Goal: Information Seeking & Learning: Learn about a topic

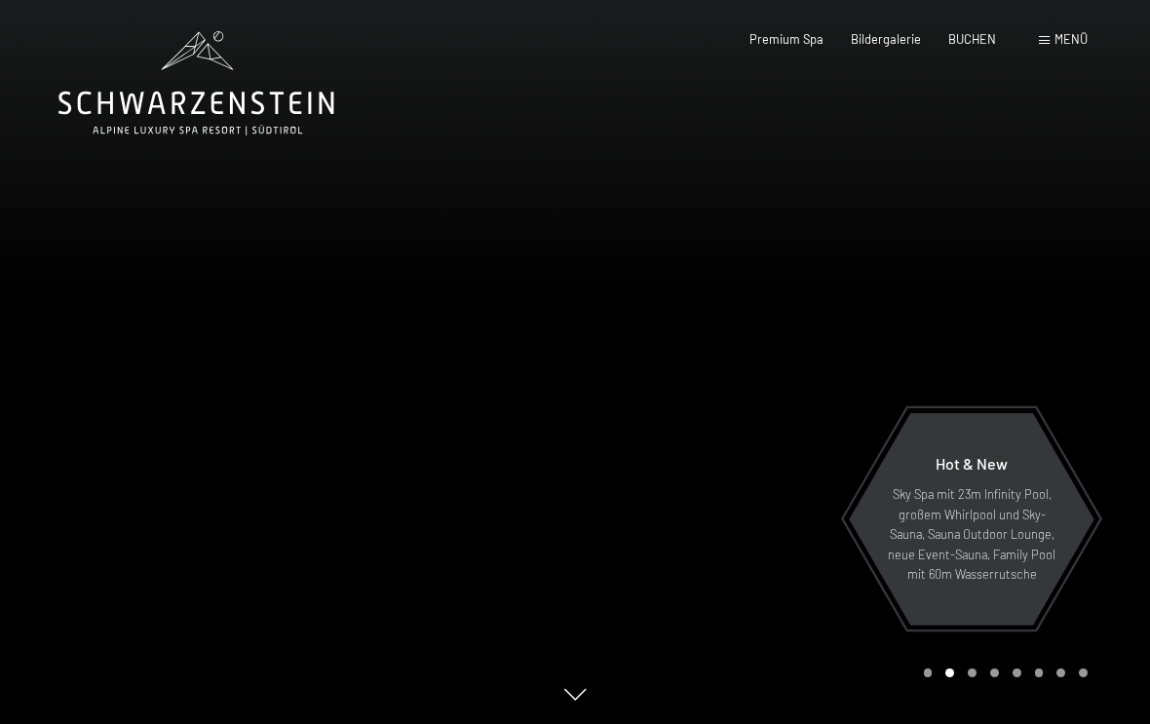
click at [119, 106] on icon at bounding box center [196, 83] width 276 height 104
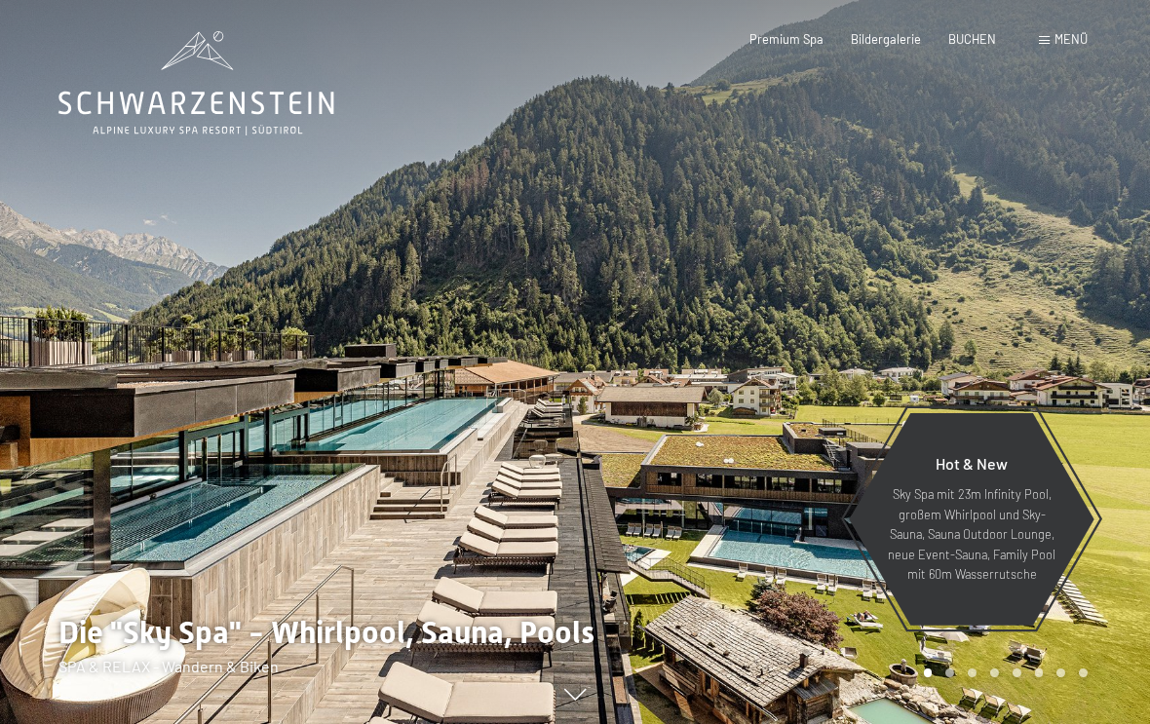
click at [1056, 36] on span "Menü" at bounding box center [1071, 39] width 33 height 16
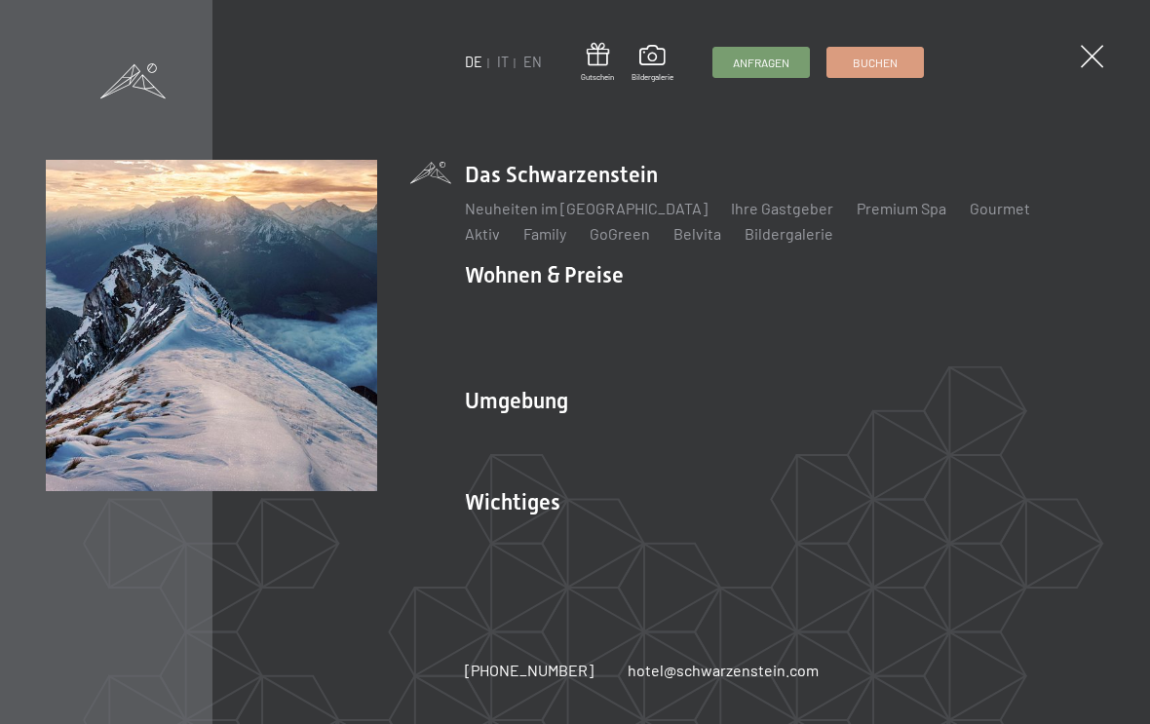
click at [625, 436] on link "Ski & Winter" at bounding box center [609, 435] width 84 height 19
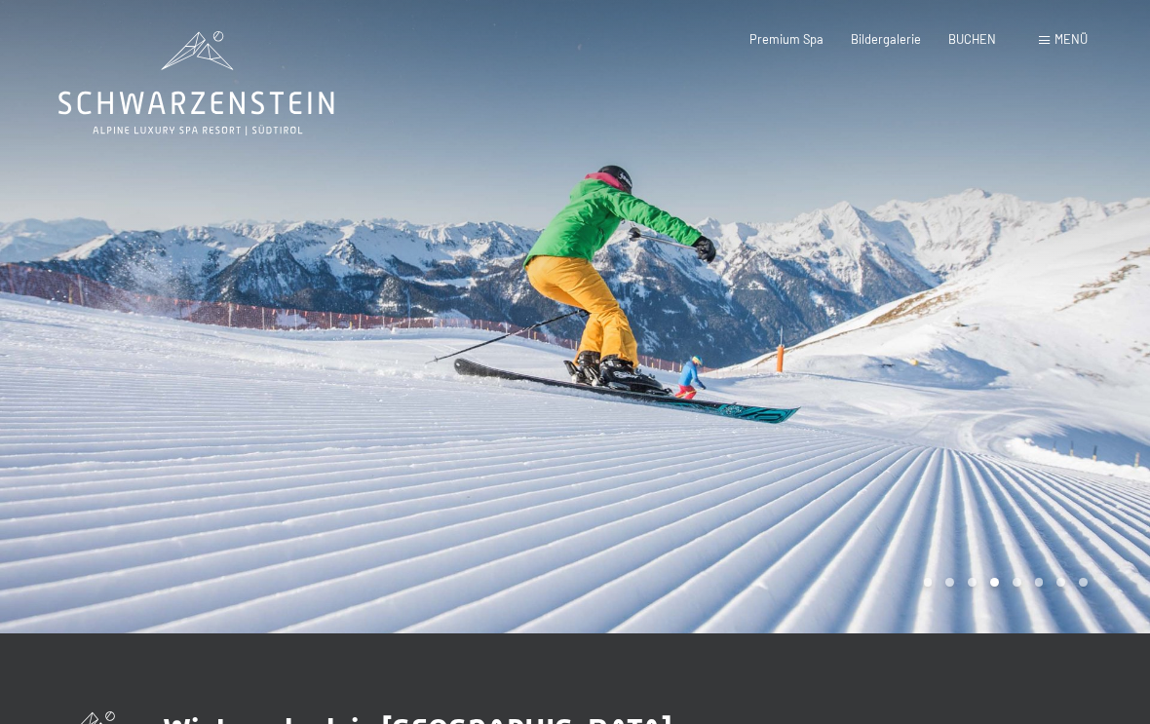
click at [1046, 337] on div at bounding box center [862, 317] width 575 height 634
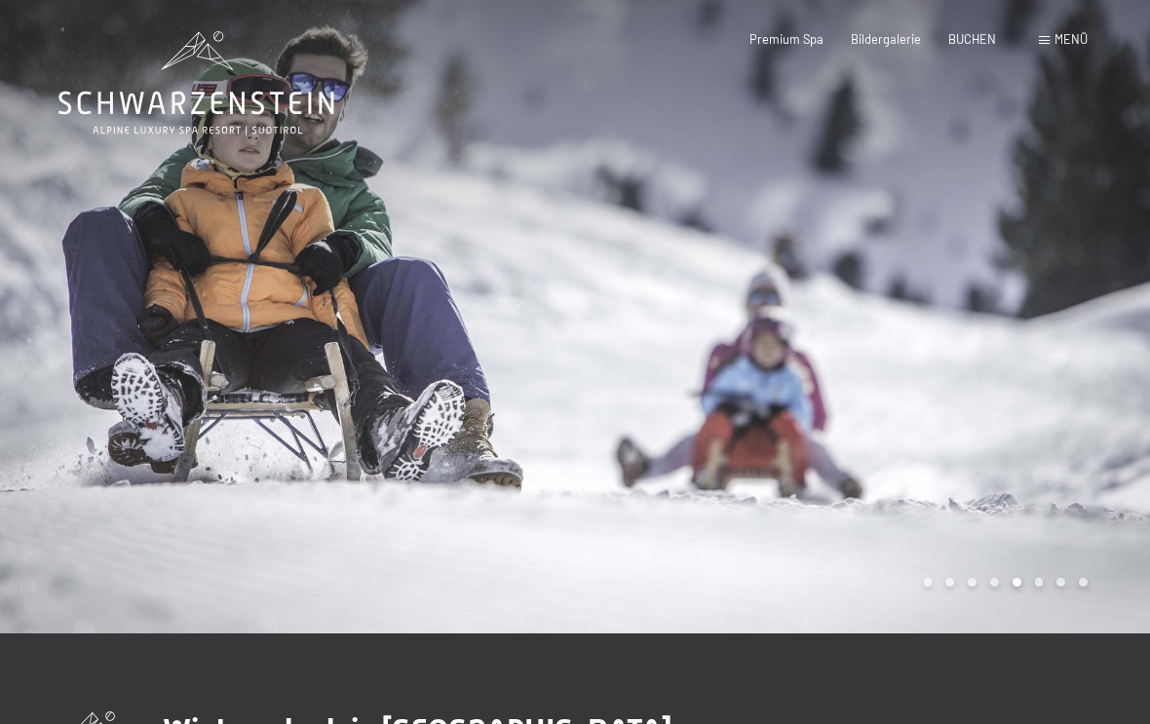
click at [1023, 348] on div at bounding box center [862, 317] width 575 height 634
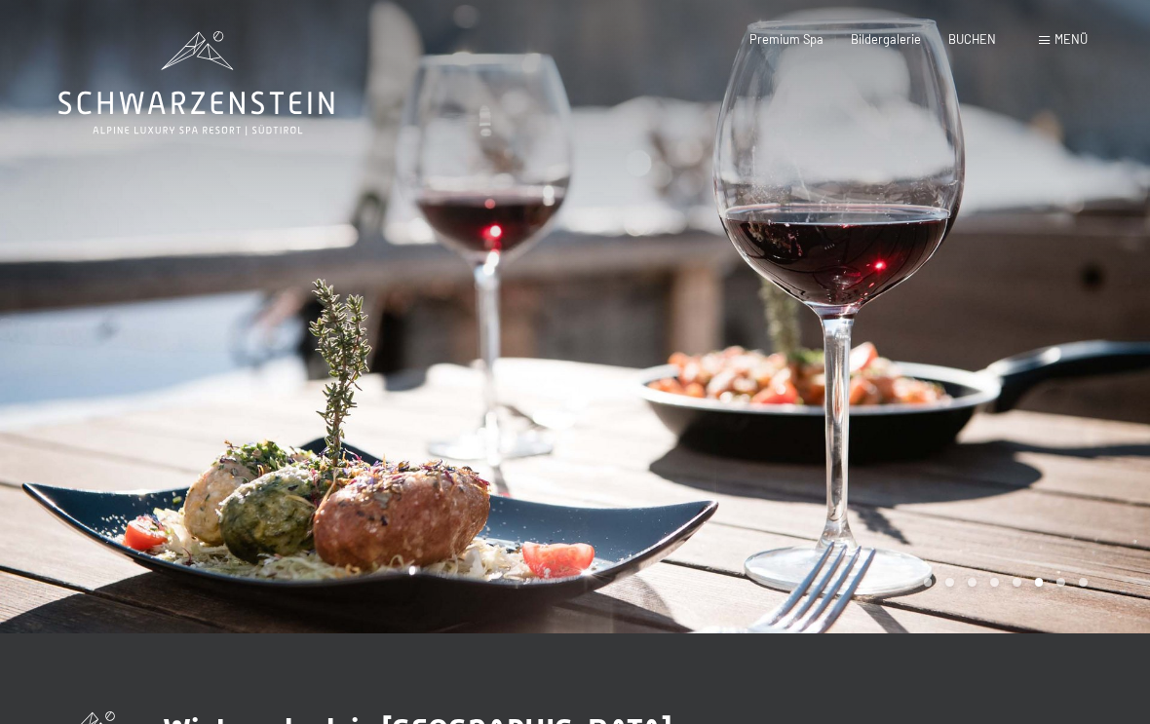
click at [1024, 374] on div at bounding box center [862, 317] width 575 height 634
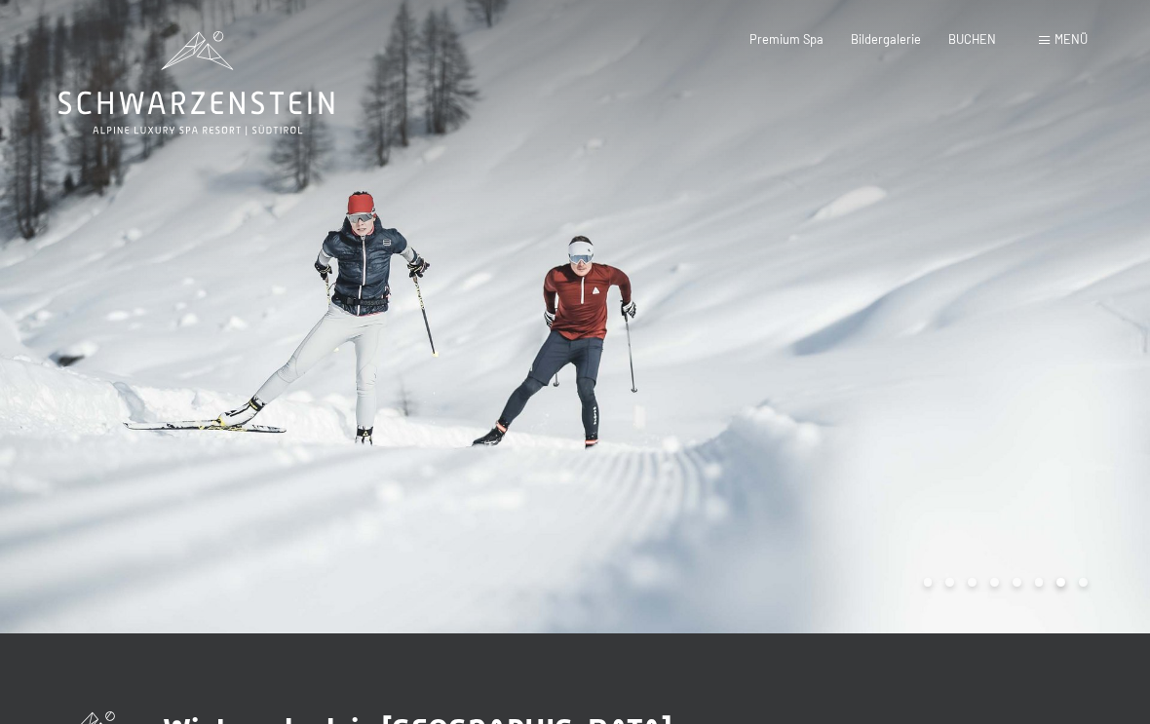
click at [1022, 374] on div at bounding box center [862, 317] width 575 height 634
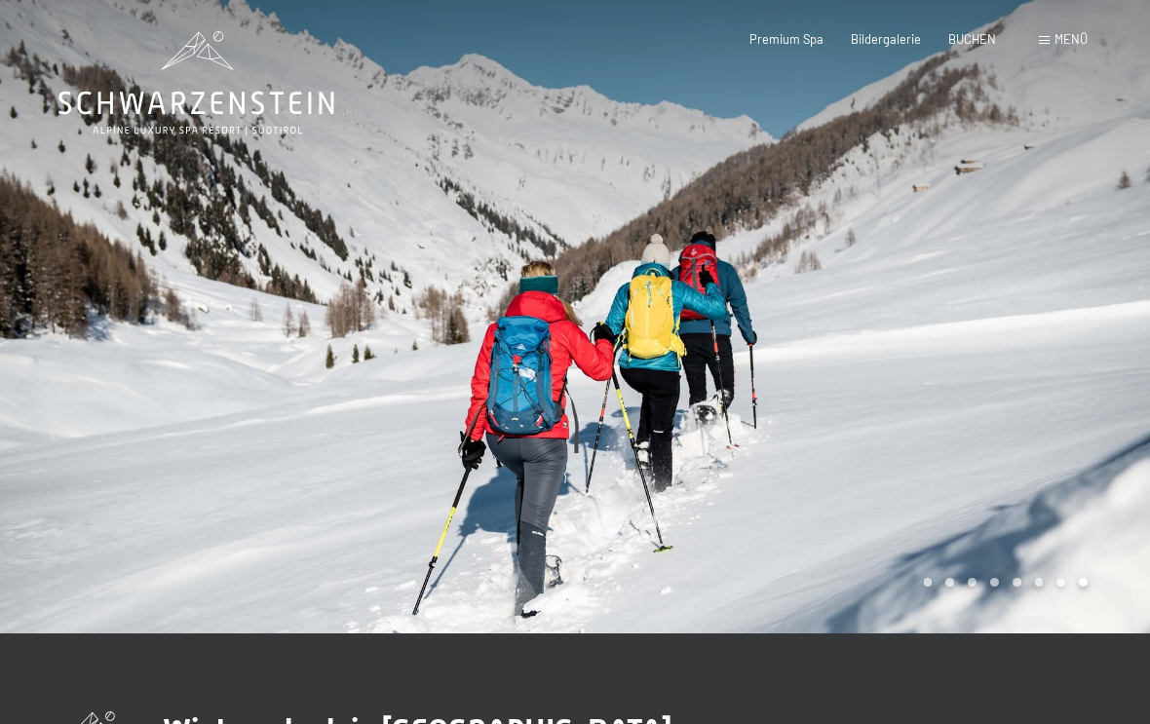
click at [1024, 374] on div at bounding box center [862, 317] width 575 height 634
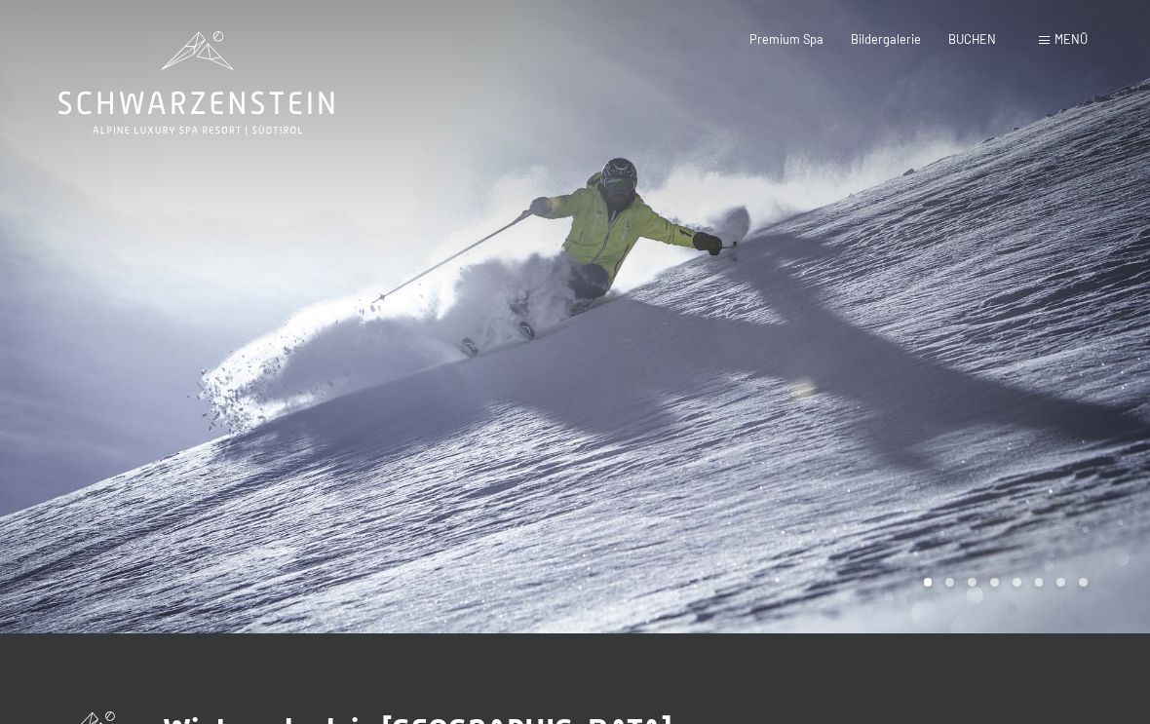
click at [1031, 366] on div at bounding box center [862, 317] width 575 height 634
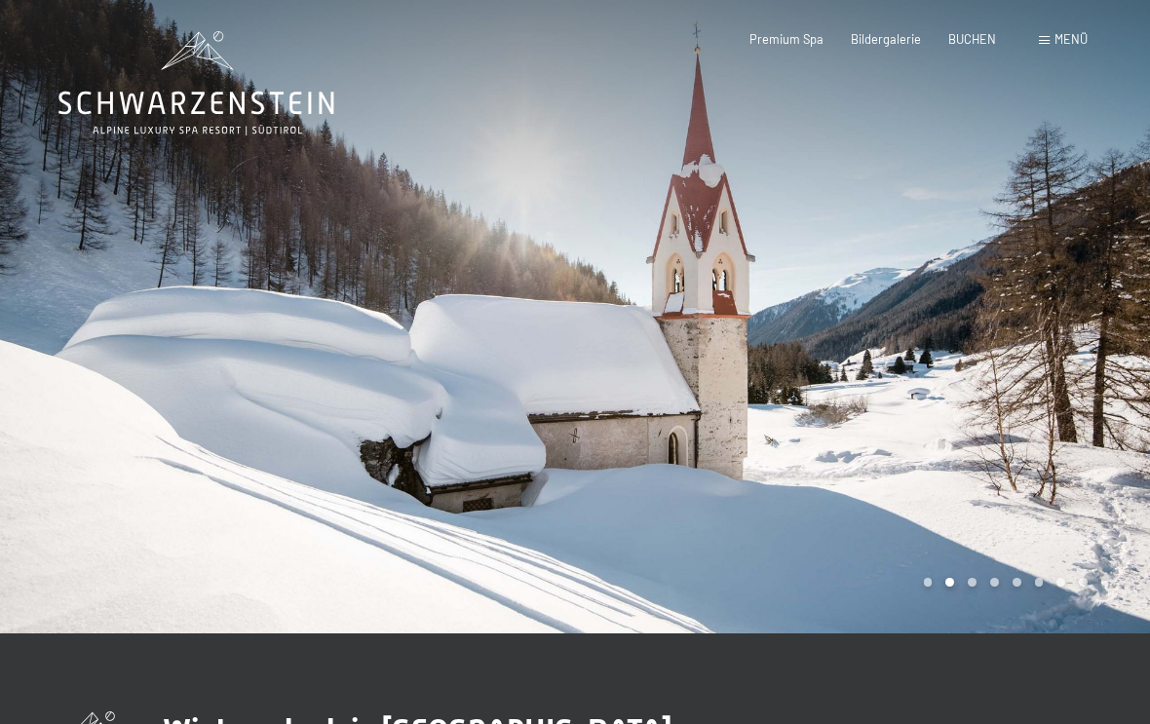
click at [1014, 380] on div at bounding box center [862, 317] width 575 height 634
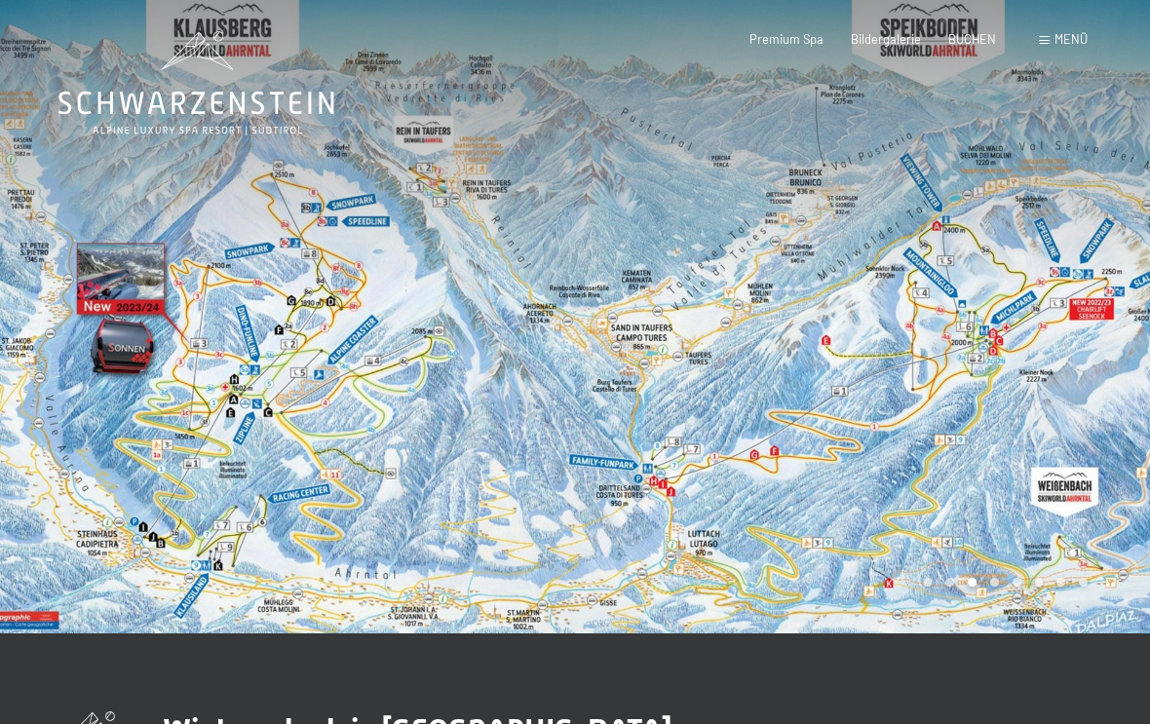
click at [863, 500] on div at bounding box center [862, 317] width 575 height 634
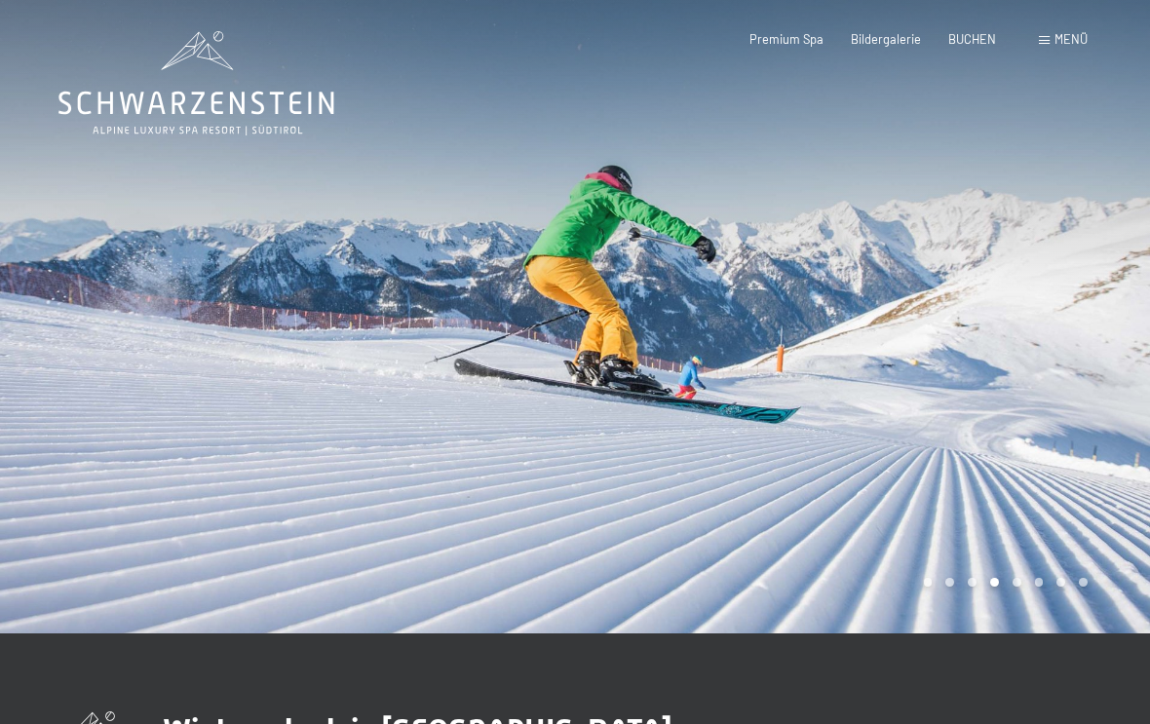
click at [917, 468] on div at bounding box center [862, 317] width 575 height 634
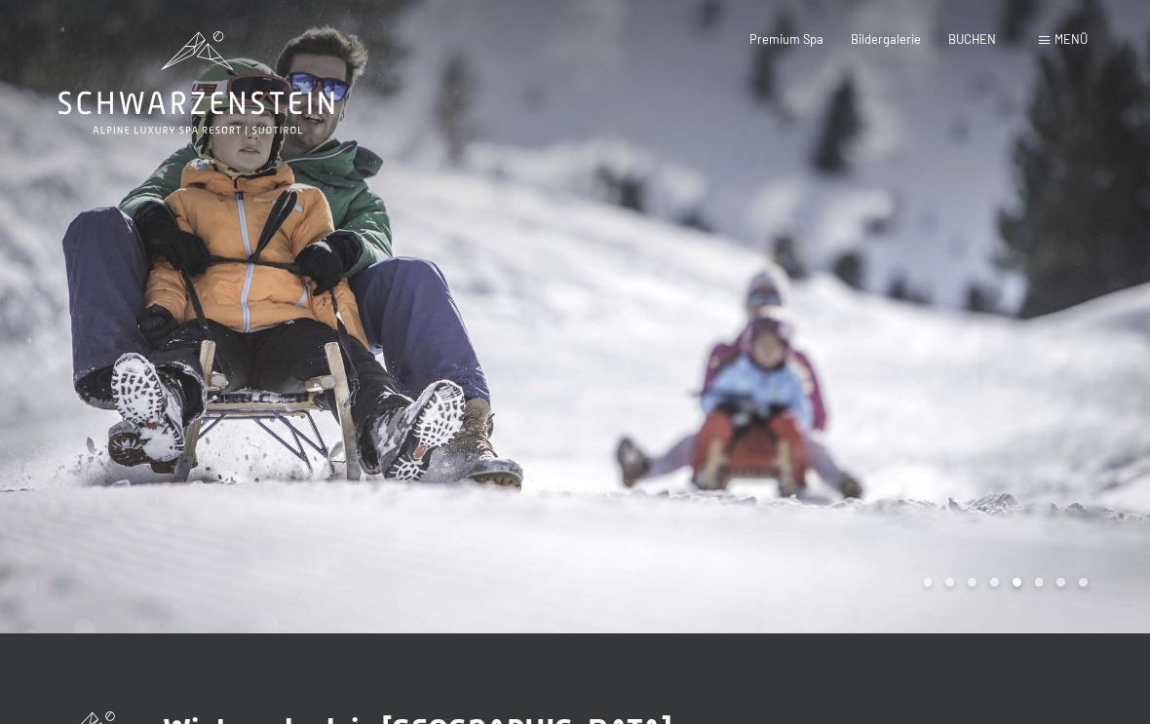
click at [934, 469] on div at bounding box center [862, 317] width 575 height 634
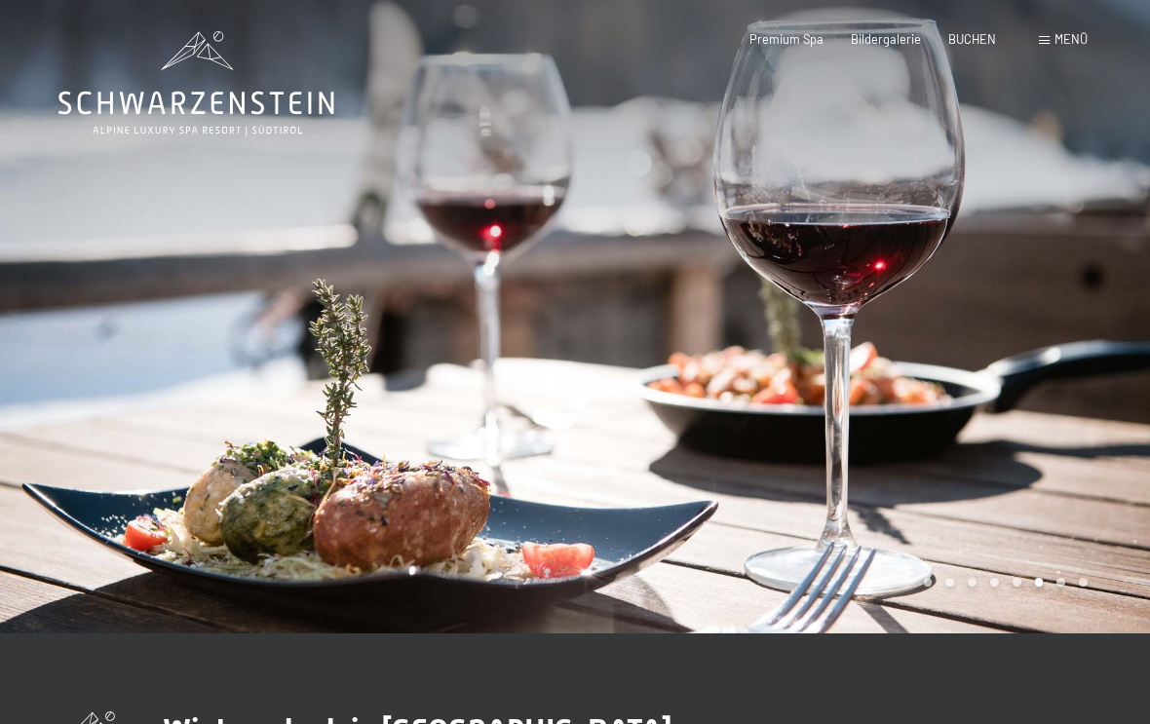
click at [942, 443] on div at bounding box center [862, 317] width 575 height 634
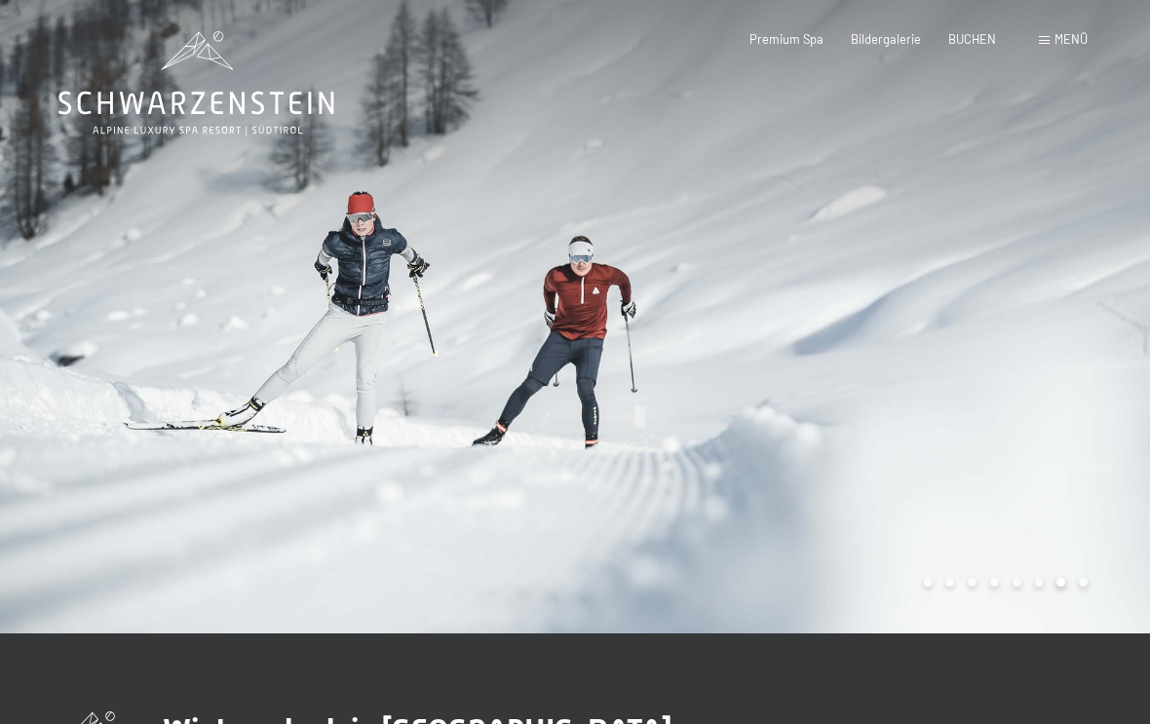
click at [965, 412] on div at bounding box center [862, 317] width 575 height 634
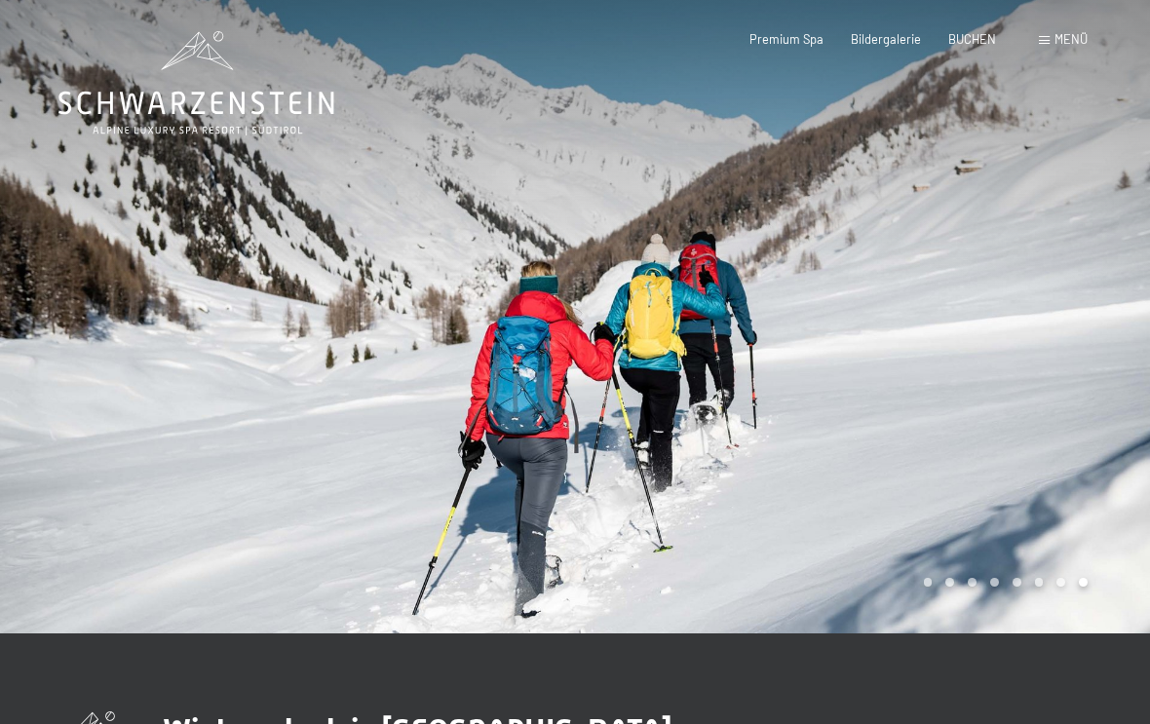
click at [986, 394] on div at bounding box center [862, 317] width 575 height 634
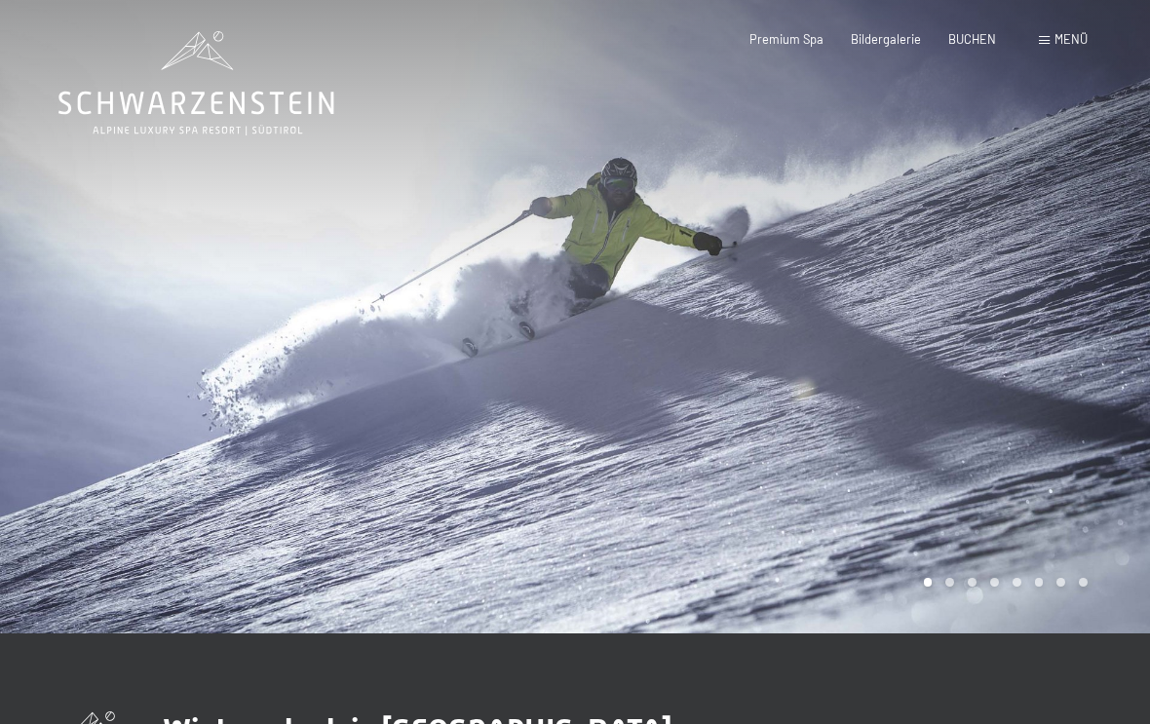
click at [1028, 303] on div at bounding box center [862, 317] width 575 height 634
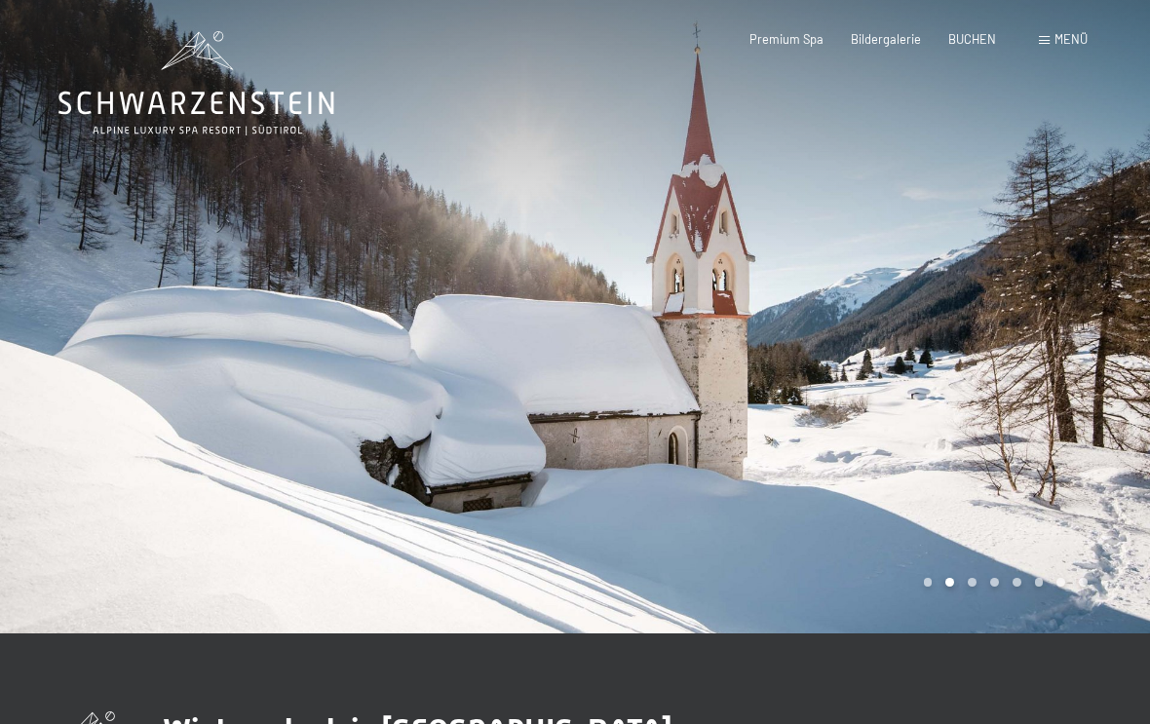
click at [1035, 293] on div at bounding box center [862, 317] width 575 height 634
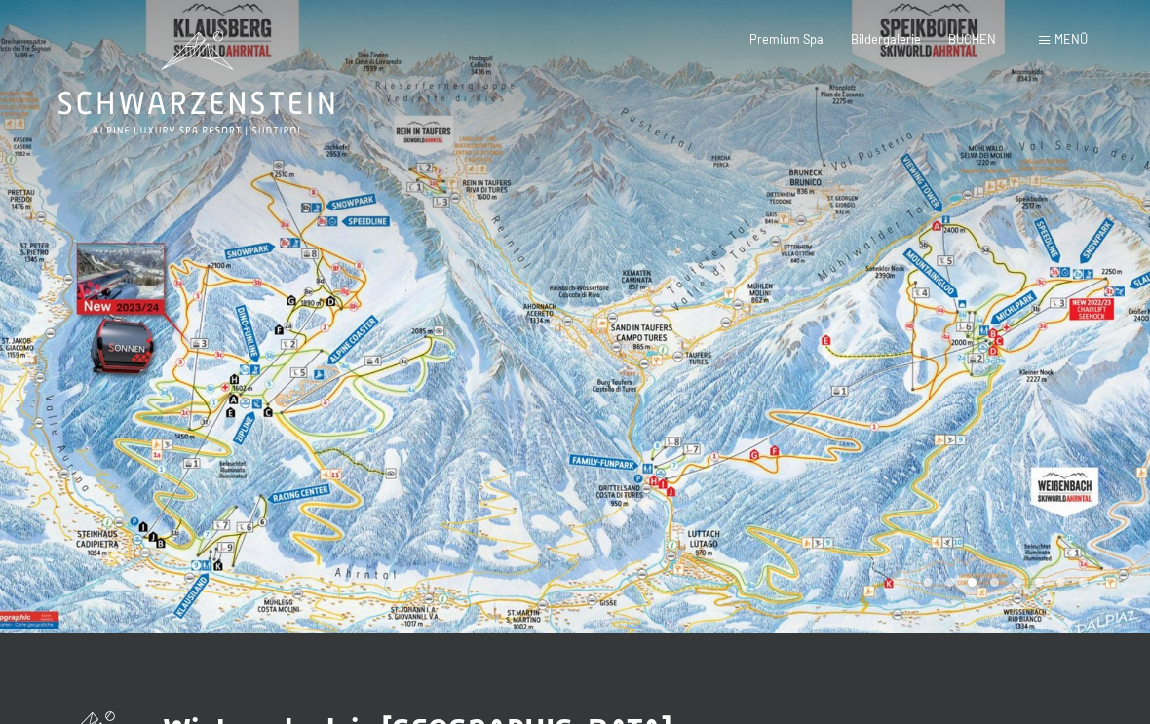
click at [793, 396] on div at bounding box center [862, 317] width 575 height 634
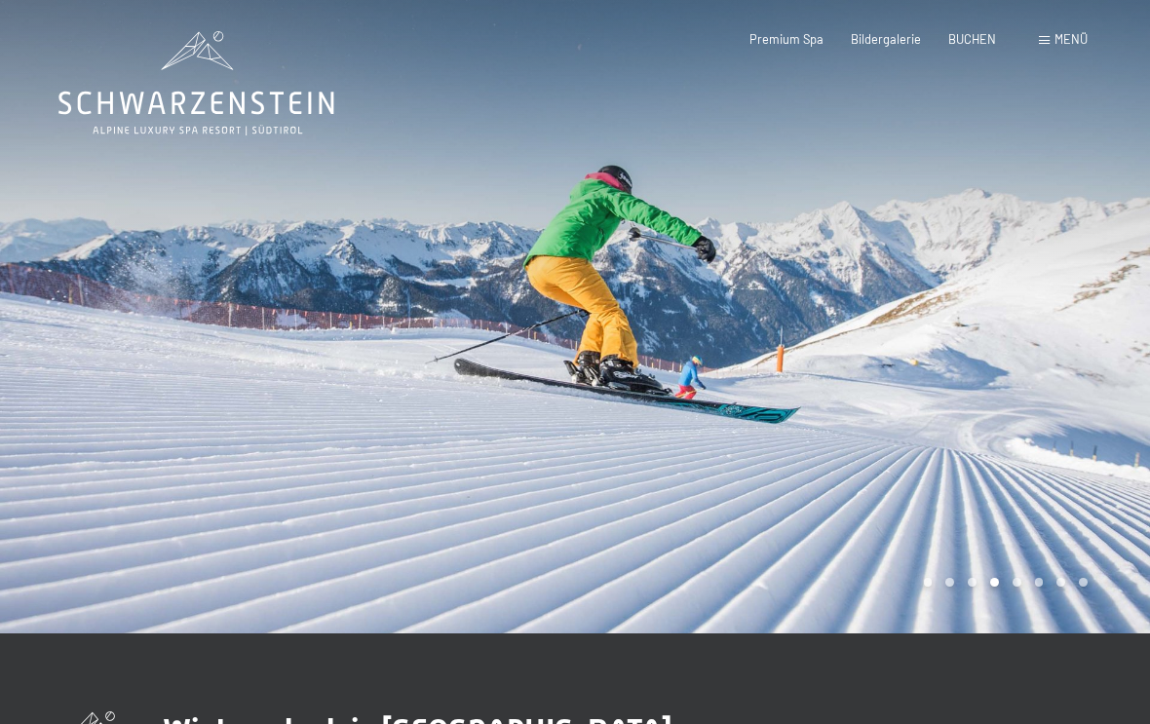
click at [1053, 38] on div "Menü" at bounding box center [1063, 40] width 49 height 18
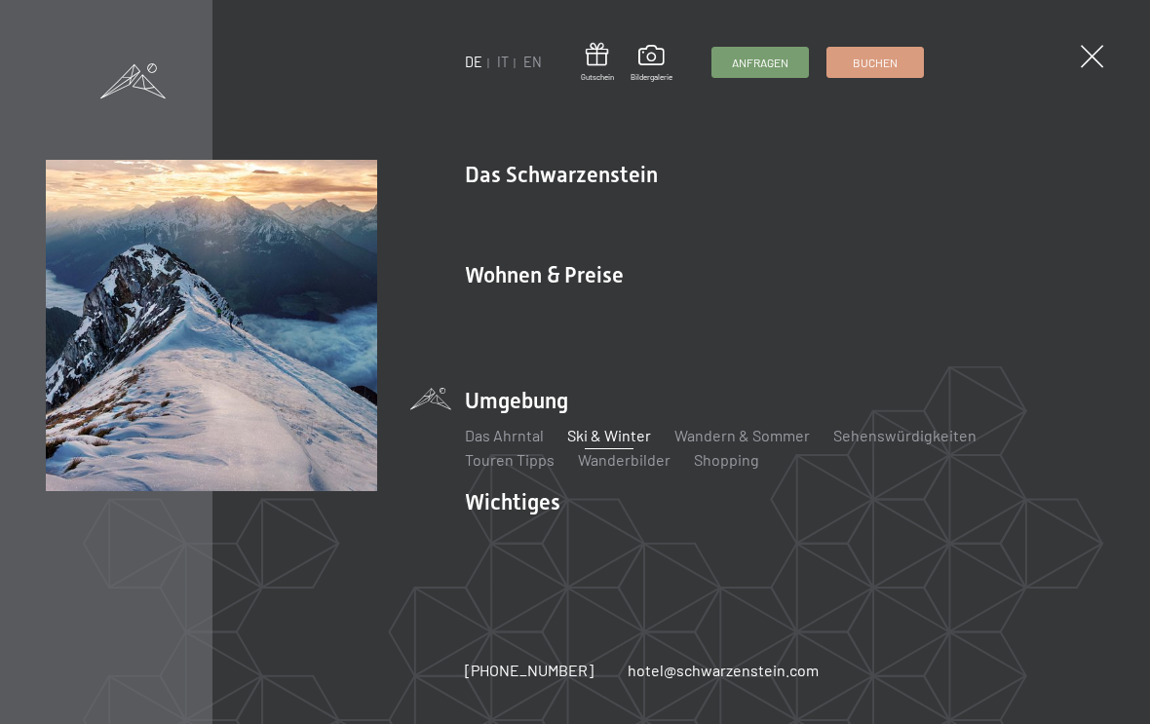
click at [777, 443] on link "Wandern & Sommer" at bounding box center [743, 435] width 136 height 19
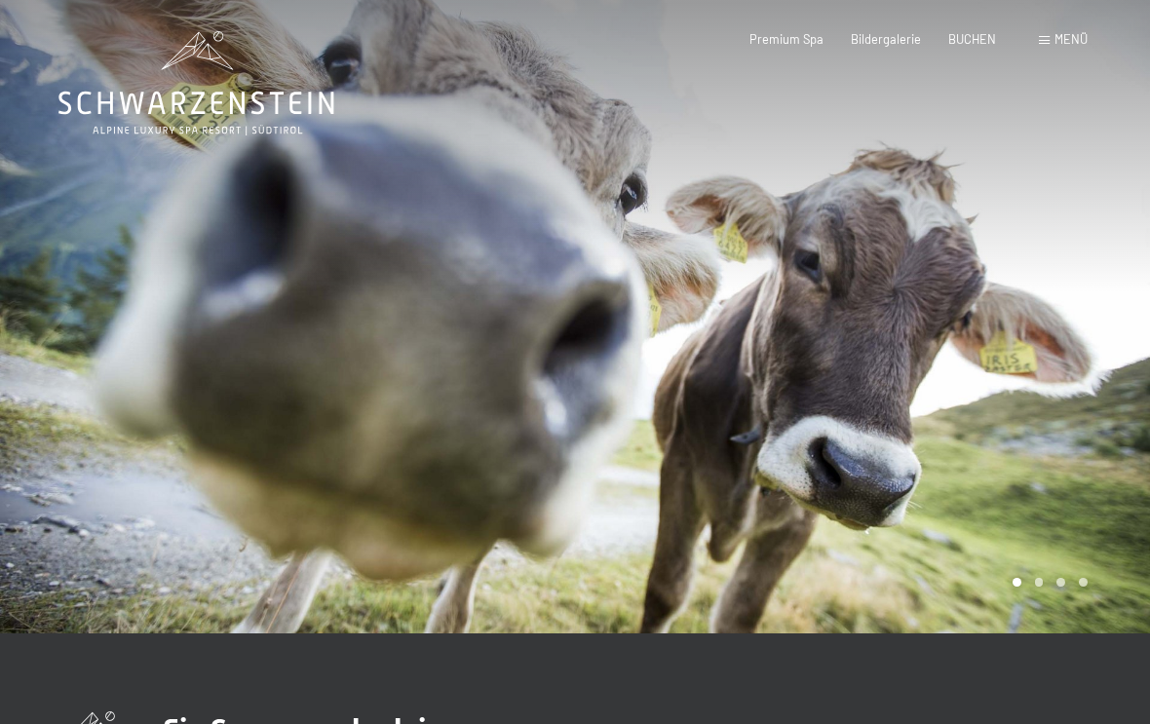
click at [1050, 336] on div at bounding box center [862, 317] width 575 height 634
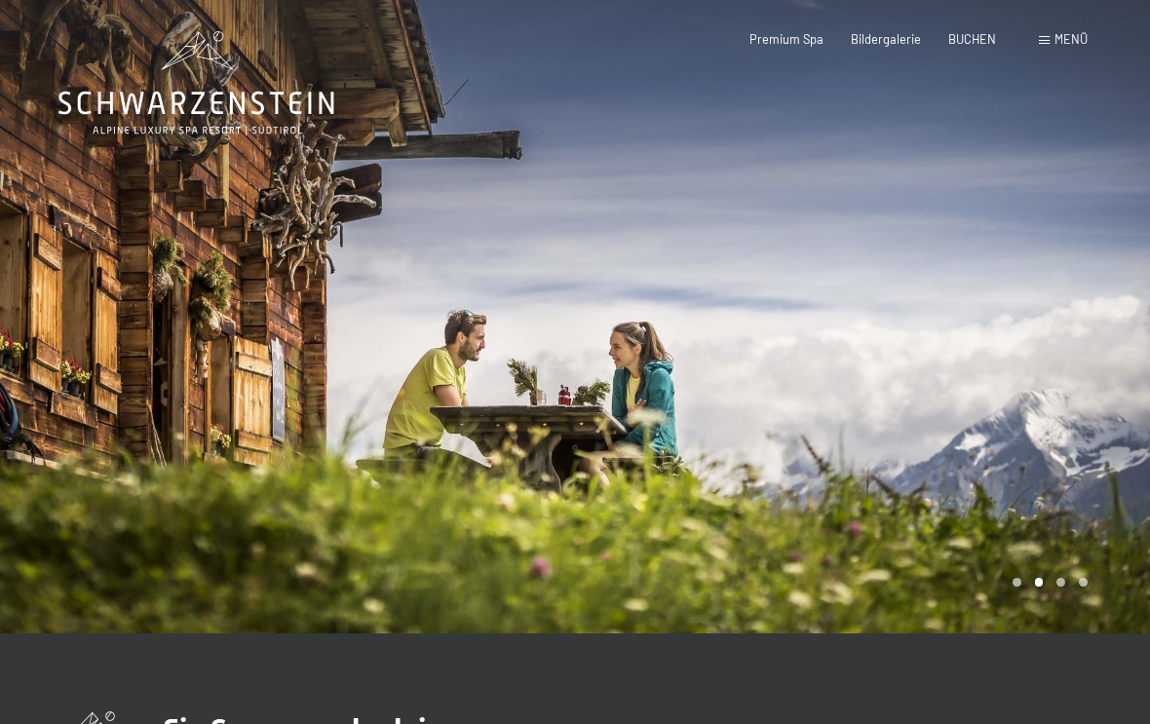
click at [1047, 338] on div at bounding box center [862, 317] width 575 height 634
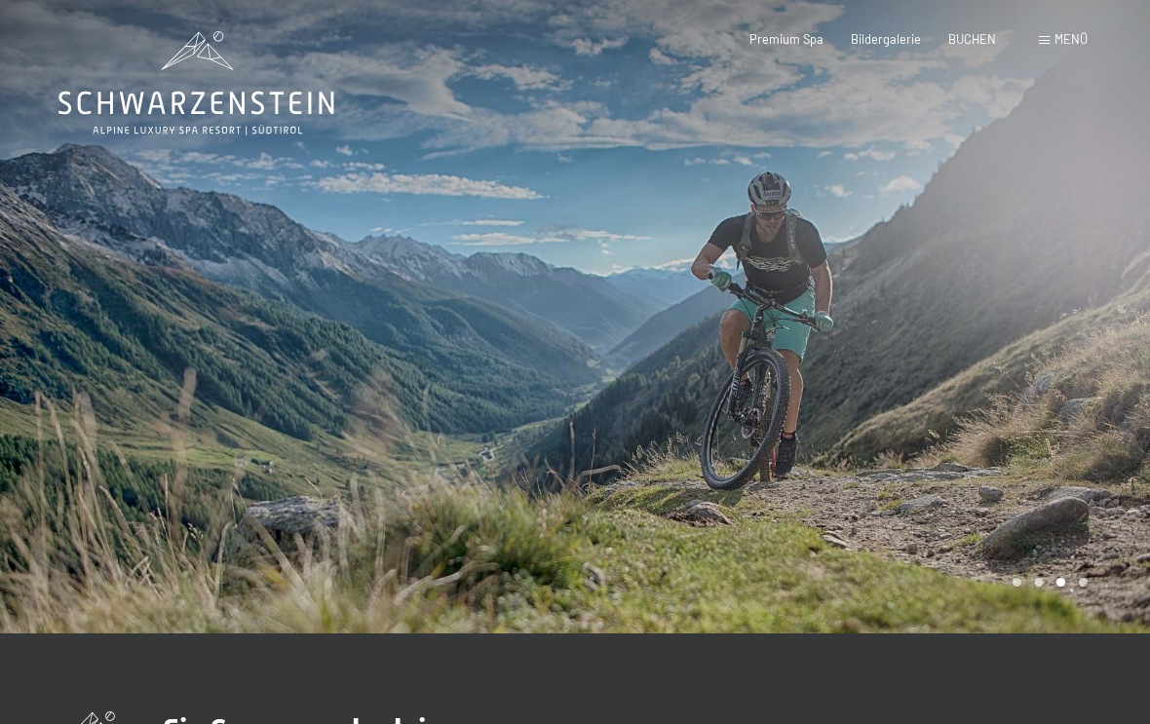
click at [1047, 348] on div at bounding box center [862, 317] width 575 height 634
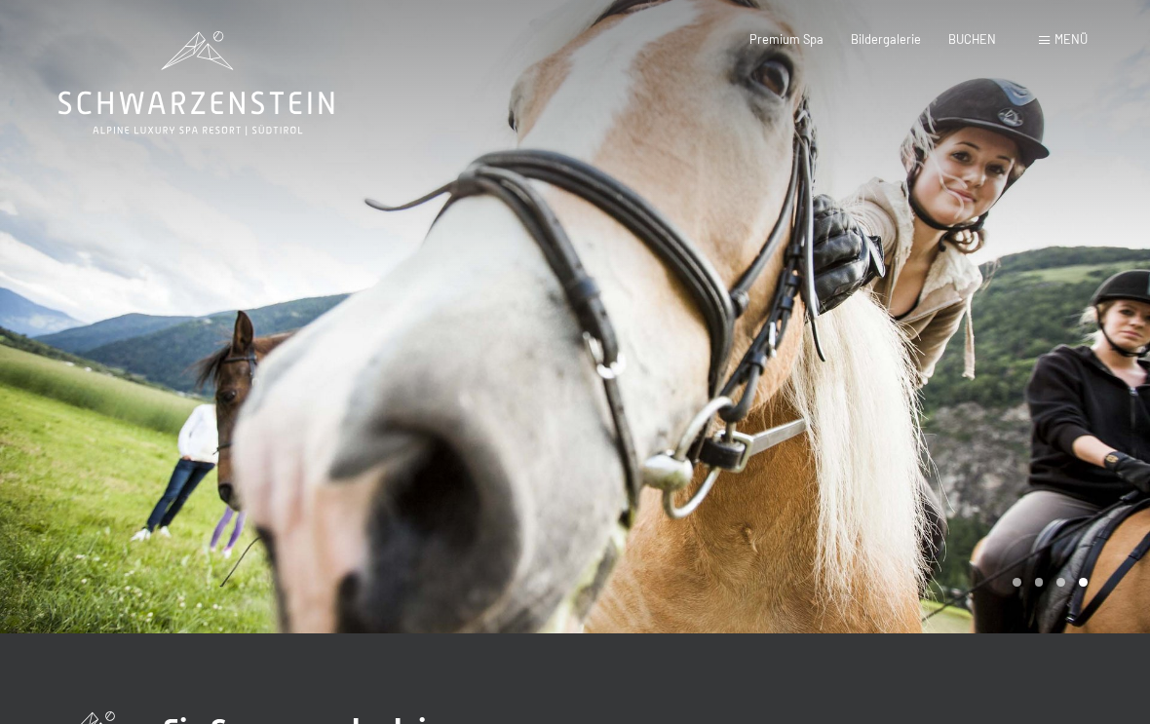
click at [1044, 346] on div at bounding box center [862, 317] width 575 height 634
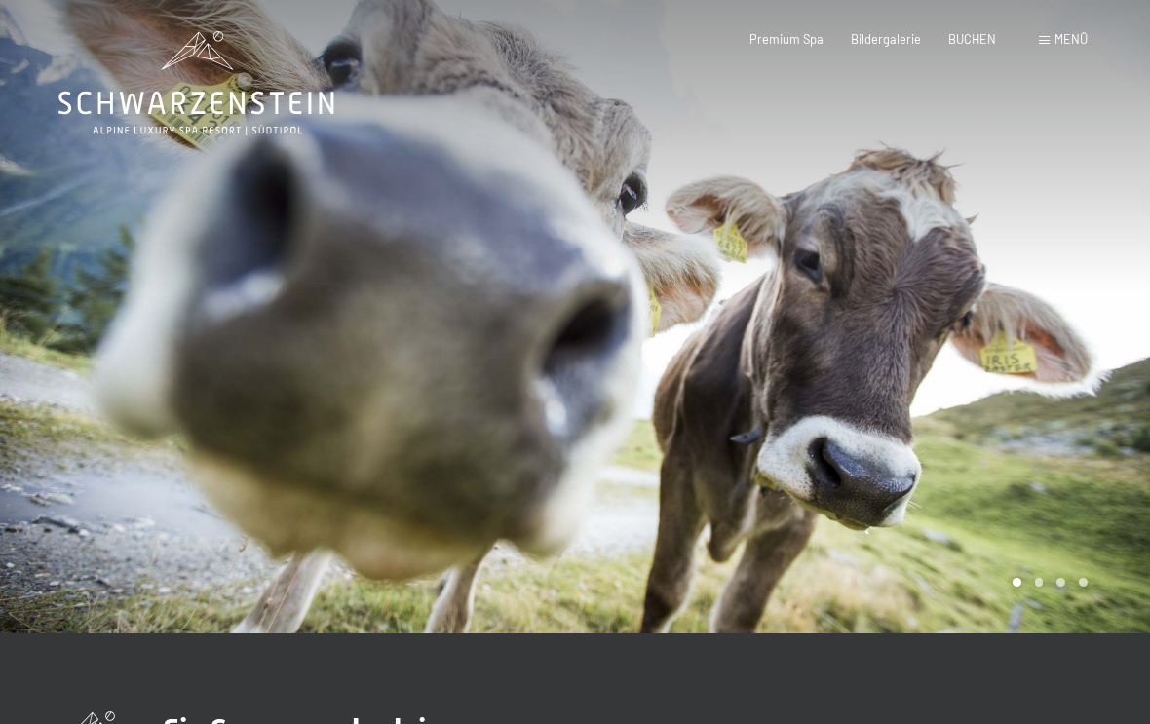
click at [1058, 345] on div at bounding box center [862, 317] width 575 height 634
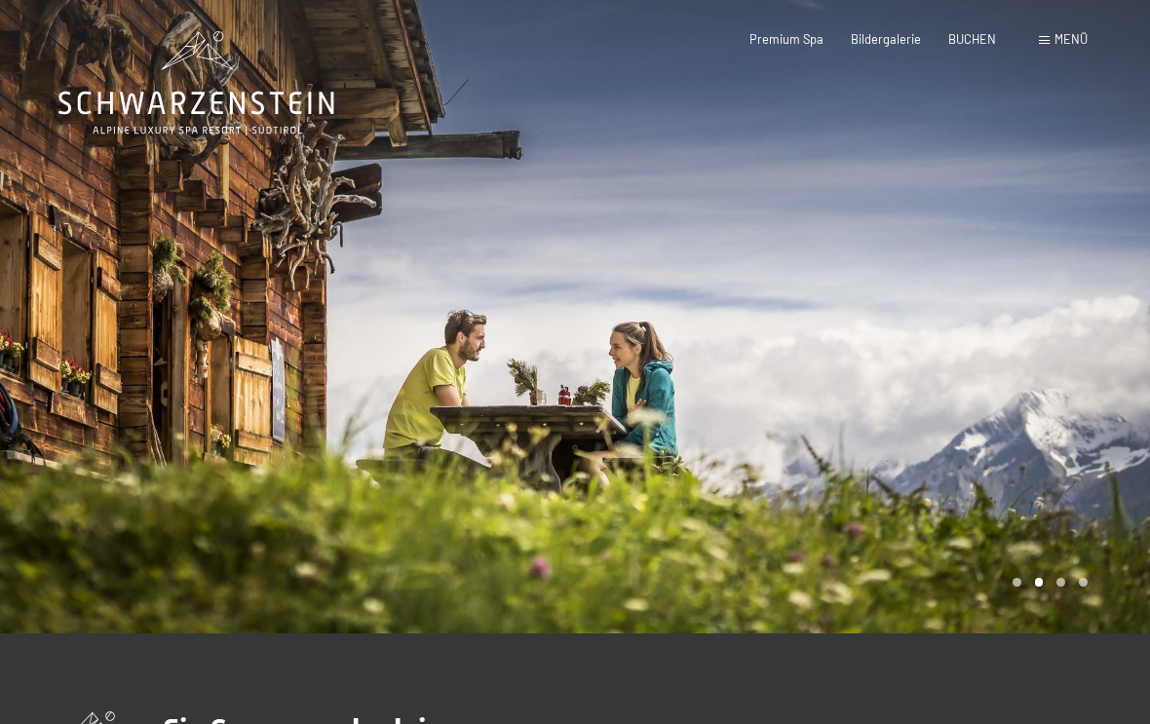
click at [1081, 38] on span "Menü" at bounding box center [1071, 39] width 33 height 16
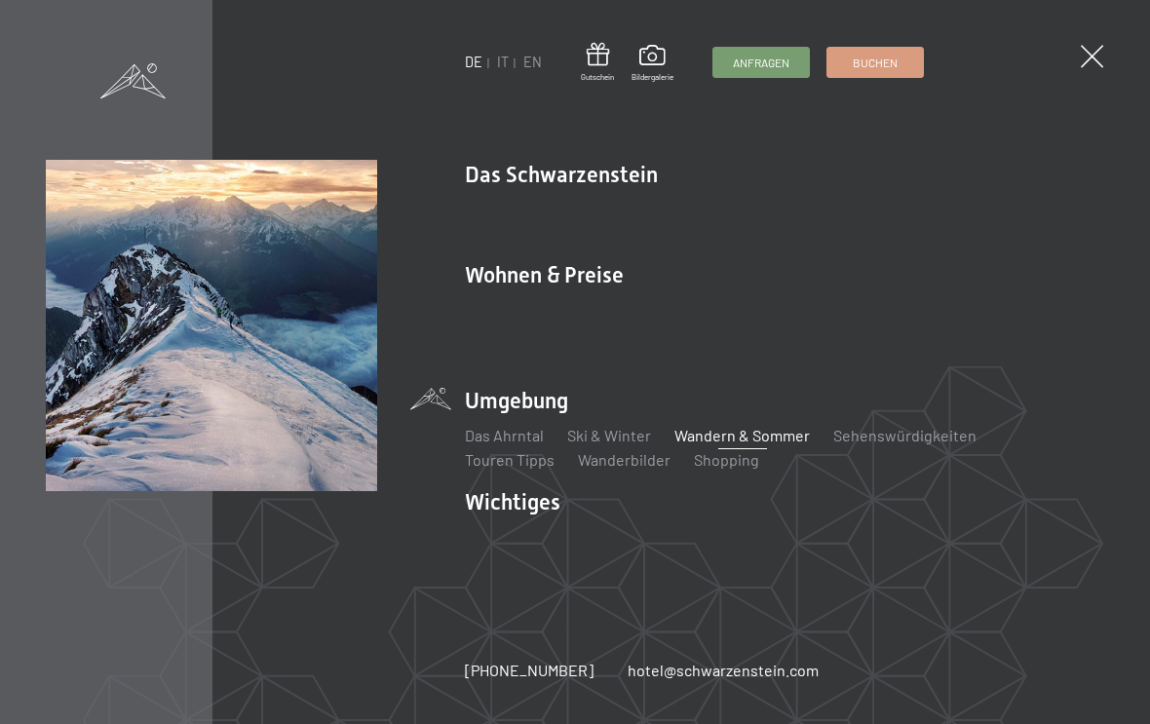
click at [916, 433] on link "Sehenswürdigkeiten" at bounding box center [905, 435] width 143 height 19
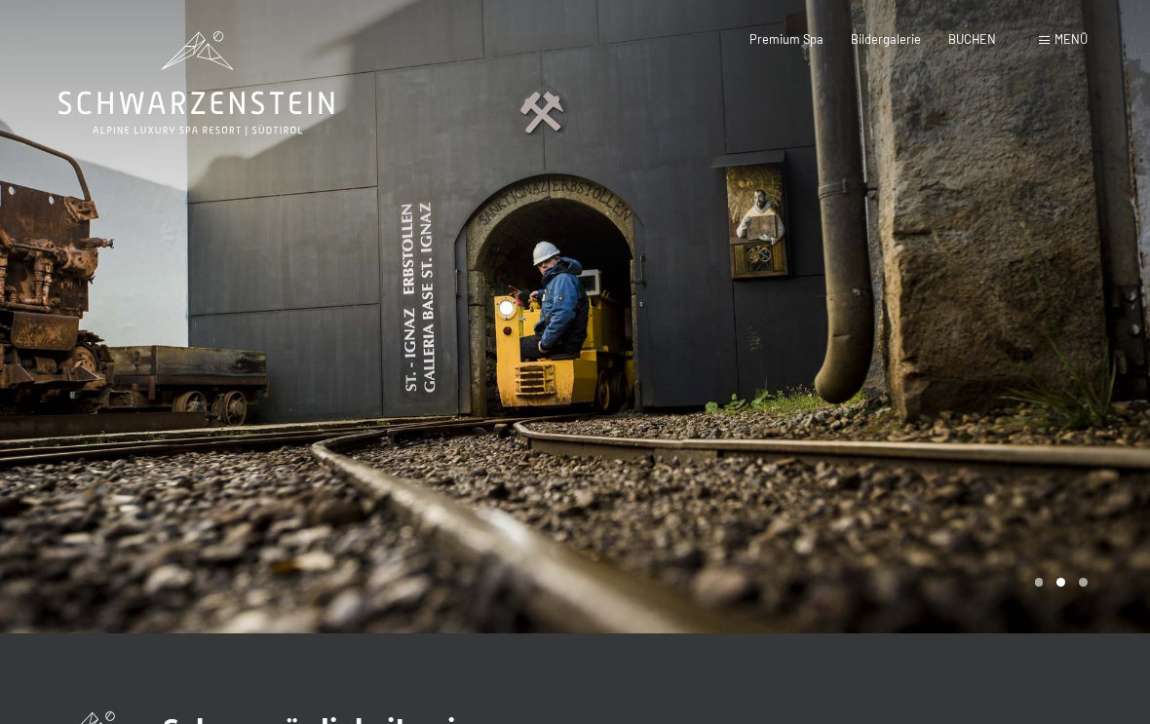
click at [1077, 31] on span "Menü" at bounding box center [1071, 39] width 33 height 16
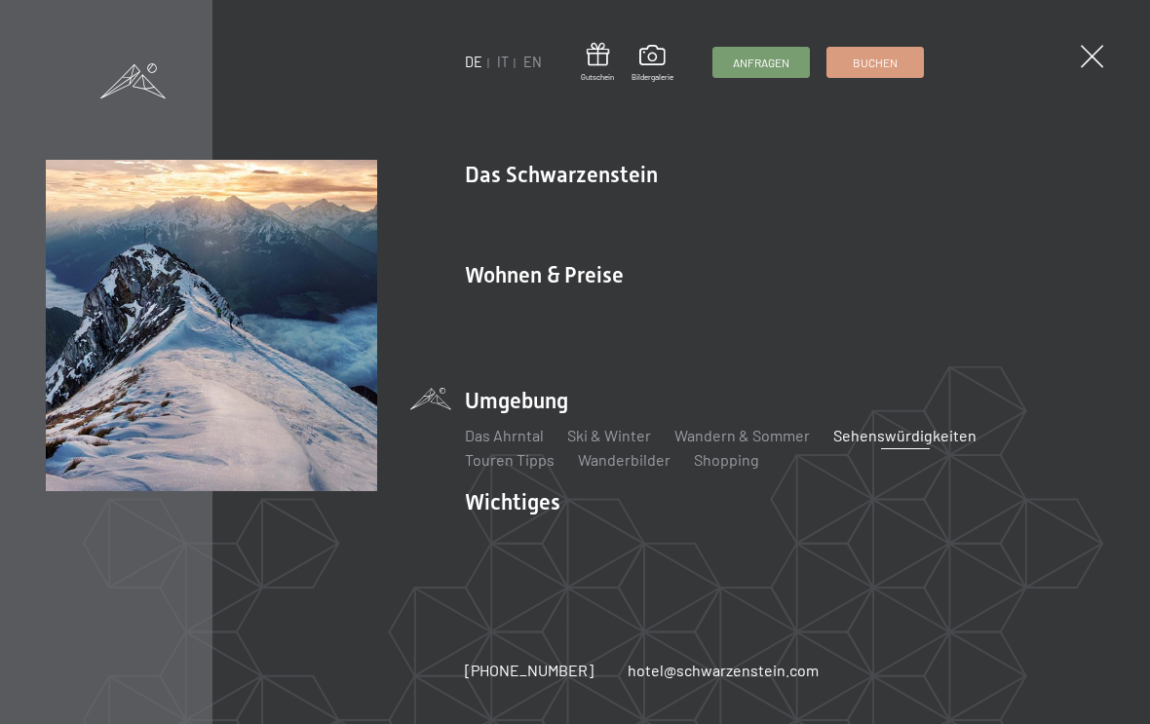
click at [537, 463] on link "Touren Tipps" at bounding box center [510, 459] width 90 height 19
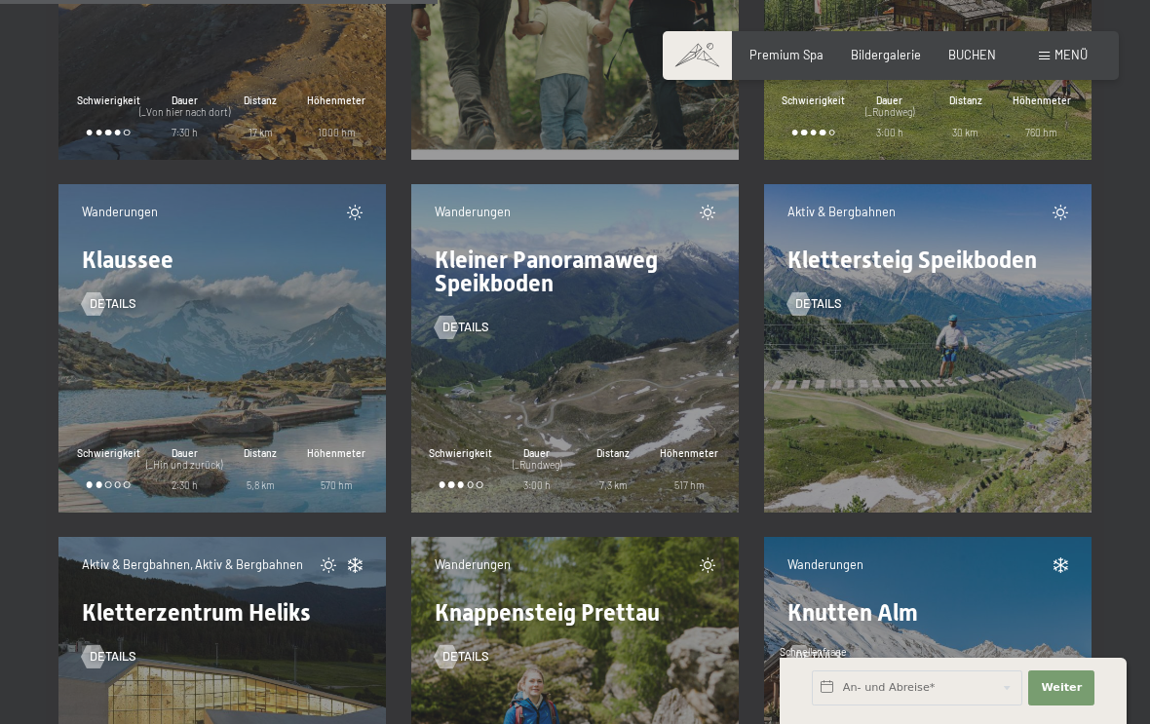
scroll to position [9638, 0]
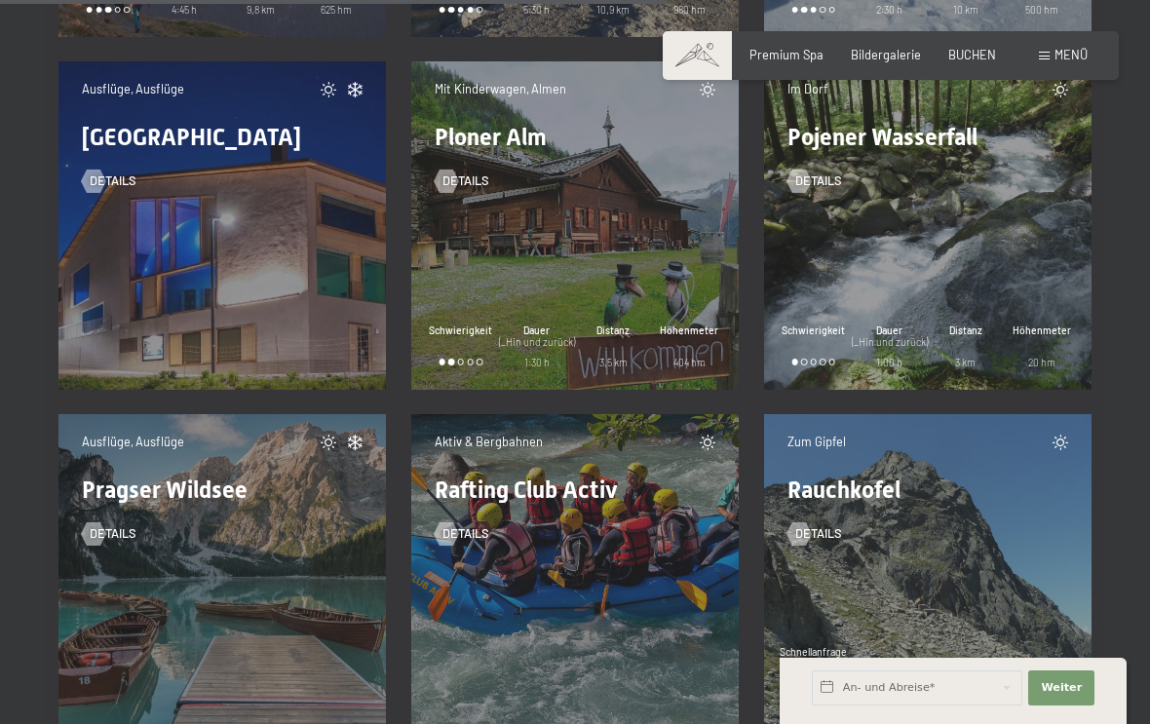
scroll to position [14695, 0]
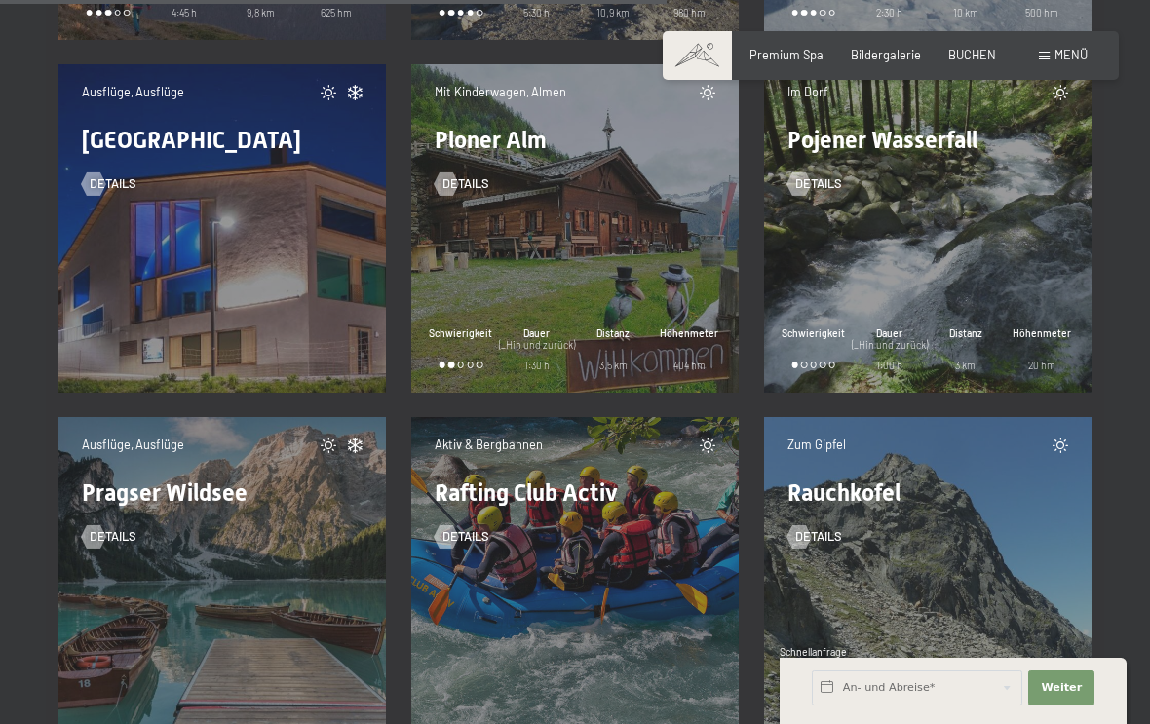
click at [1059, 389] on div "Im Dorf Pojener Wasserfall Details Schwierigkeit Dauer (_Hin und zurück) 1:00 h…" at bounding box center [928, 228] width 328 height 328
click at [1059, 398] on div "Im Dorf Pojener Wasserfall Details Schwierigkeit Dauer (_Hin und zurück) 1:00 h…" at bounding box center [928, 229] width 353 height 353
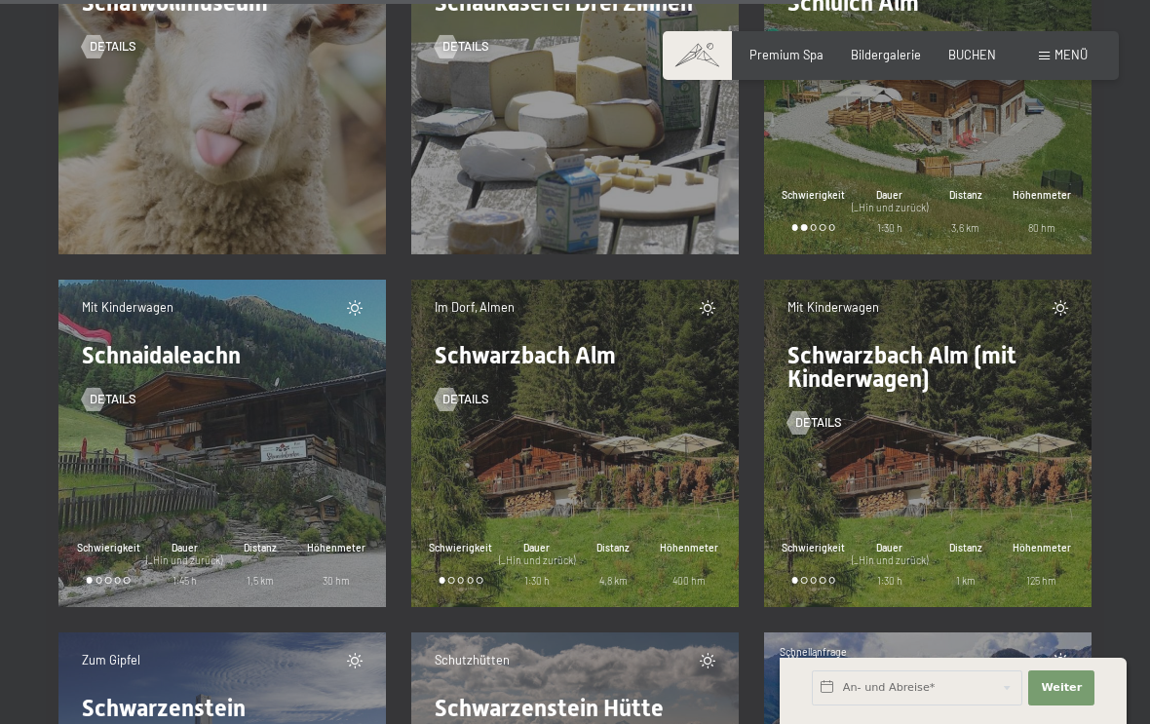
scroll to position [17657, 0]
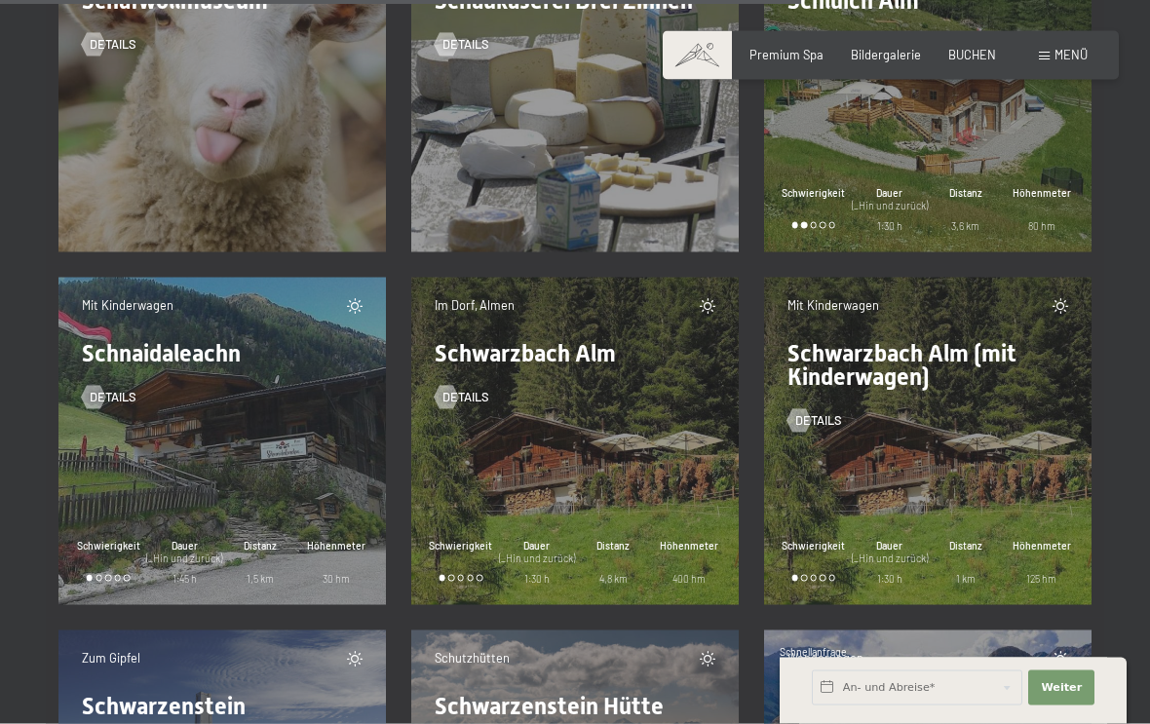
click at [959, 461] on div "Mit Kinderwagen Schwarzbach Alm (mit Kinderwagen) Details Schwierigkeit Dauer (…" at bounding box center [928, 442] width 328 height 328
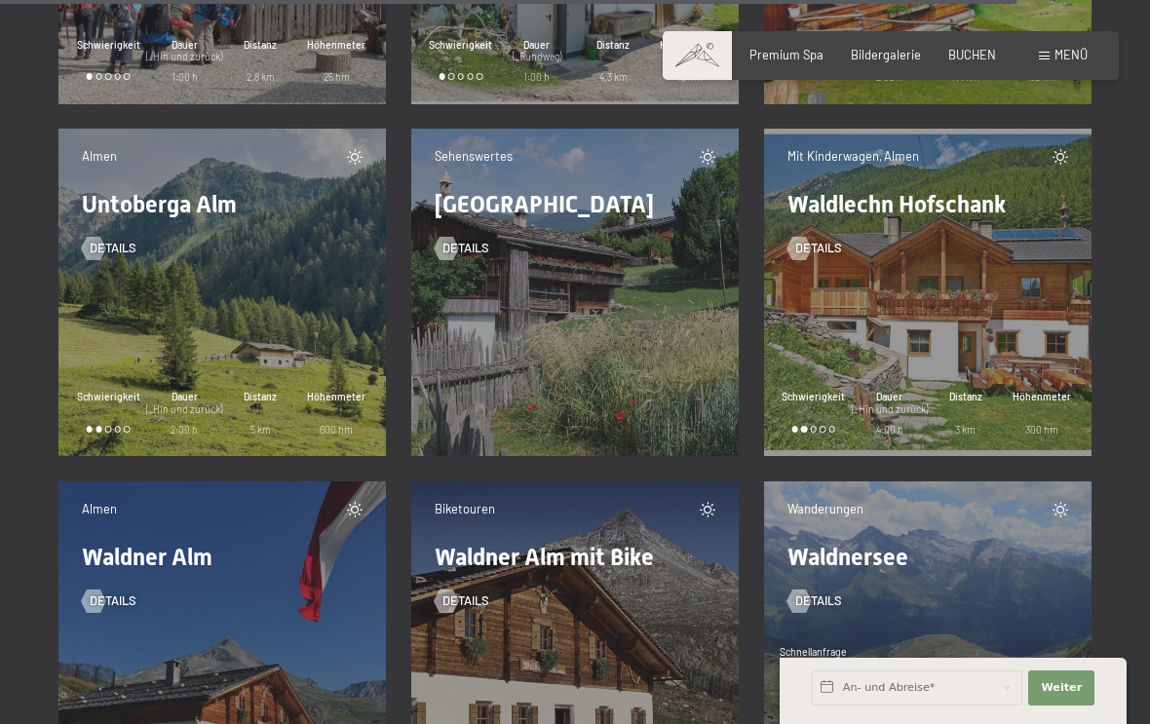
scroll to position [22392, 0]
click at [1026, 434] on span "300 hm" at bounding box center [1042, 430] width 33 height 15
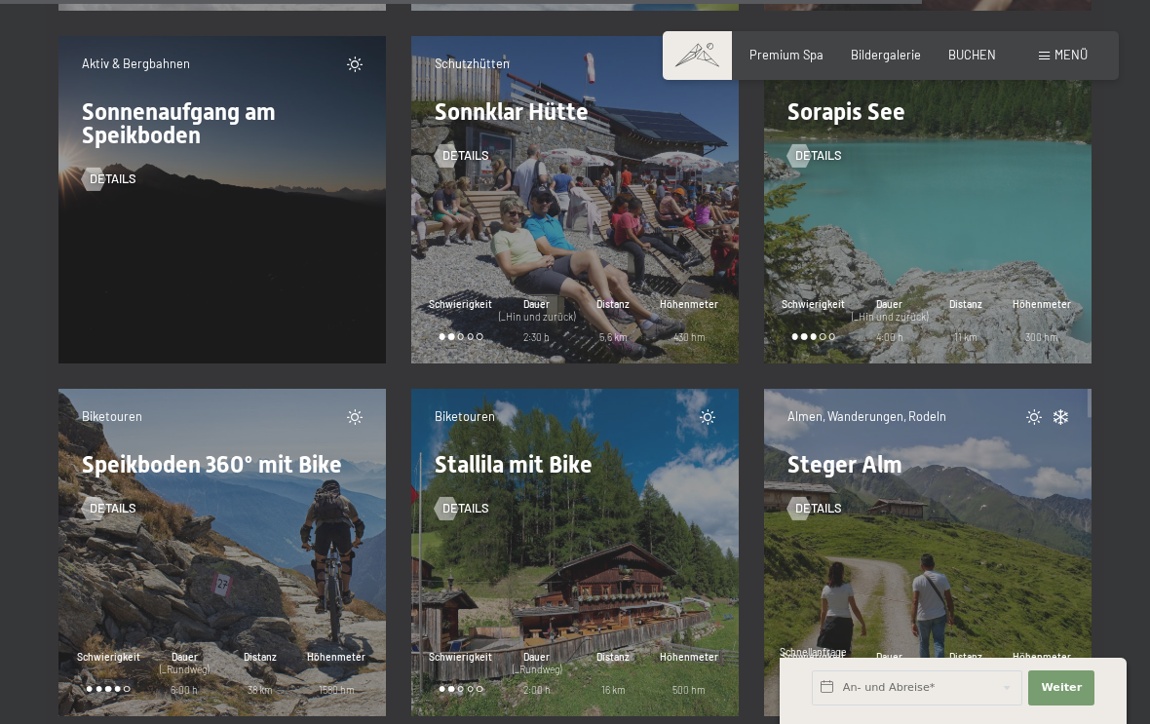
scroll to position [20353, 0]
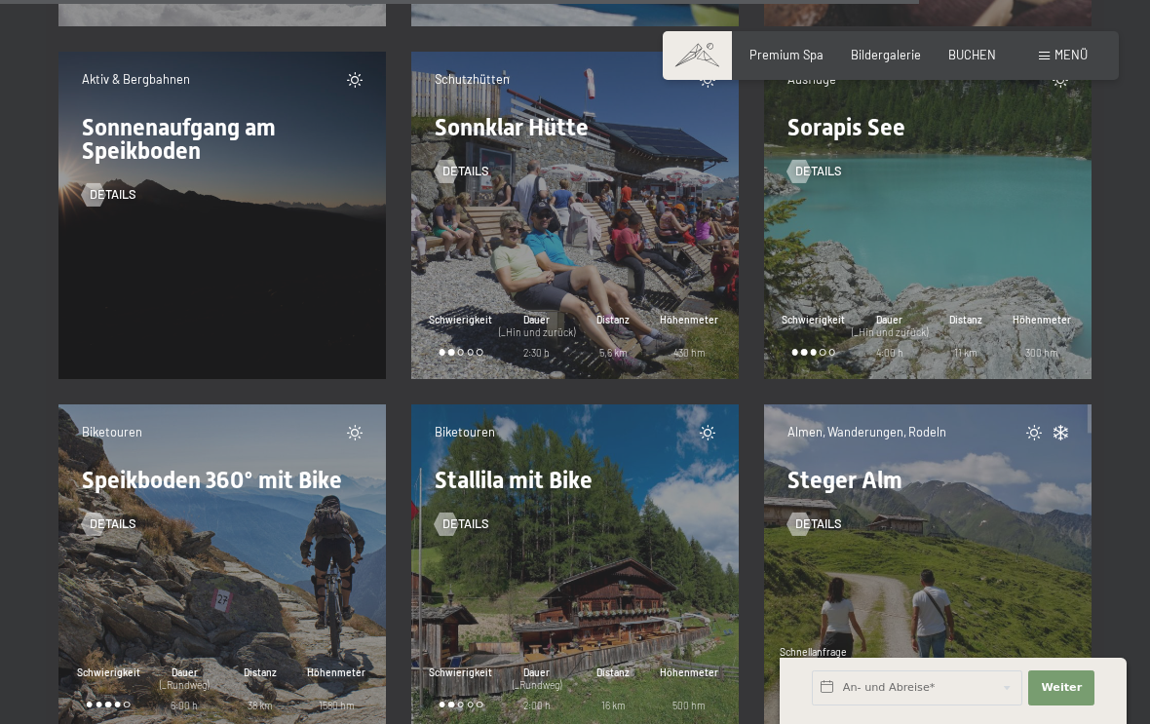
click at [1044, 48] on div "Menü" at bounding box center [1063, 56] width 49 height 18
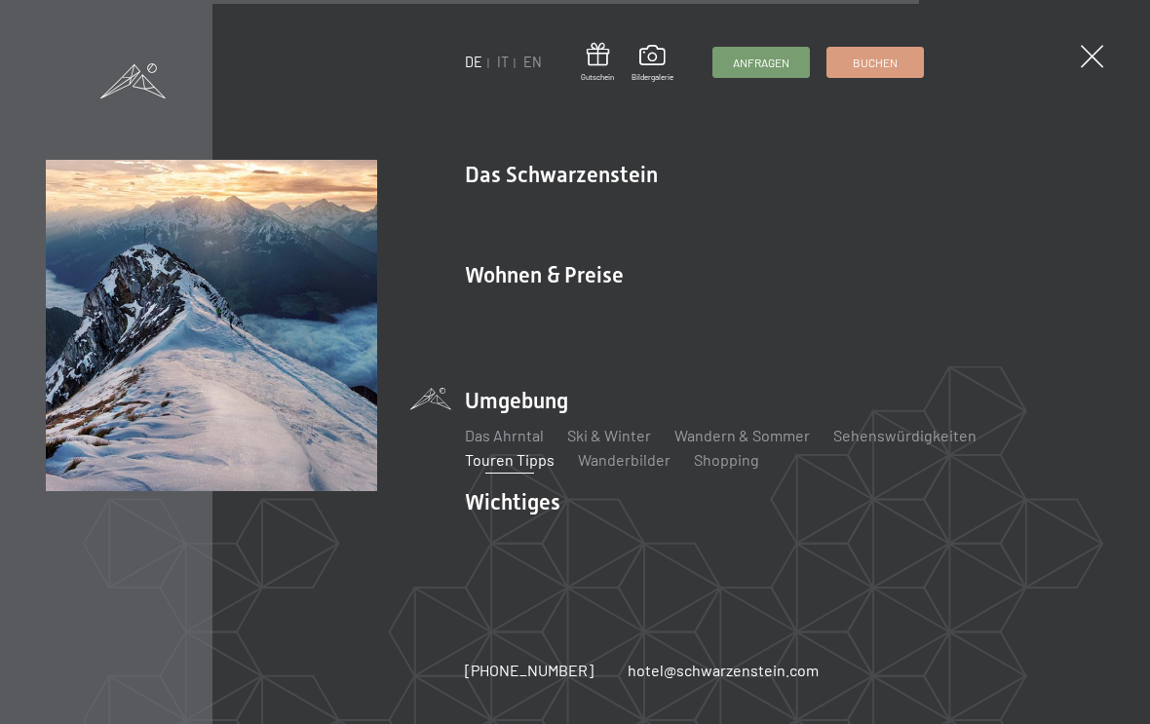
click at [517, 437] on link "Das Ahrntal" at bounding box center [504, 435] width 79 height 19
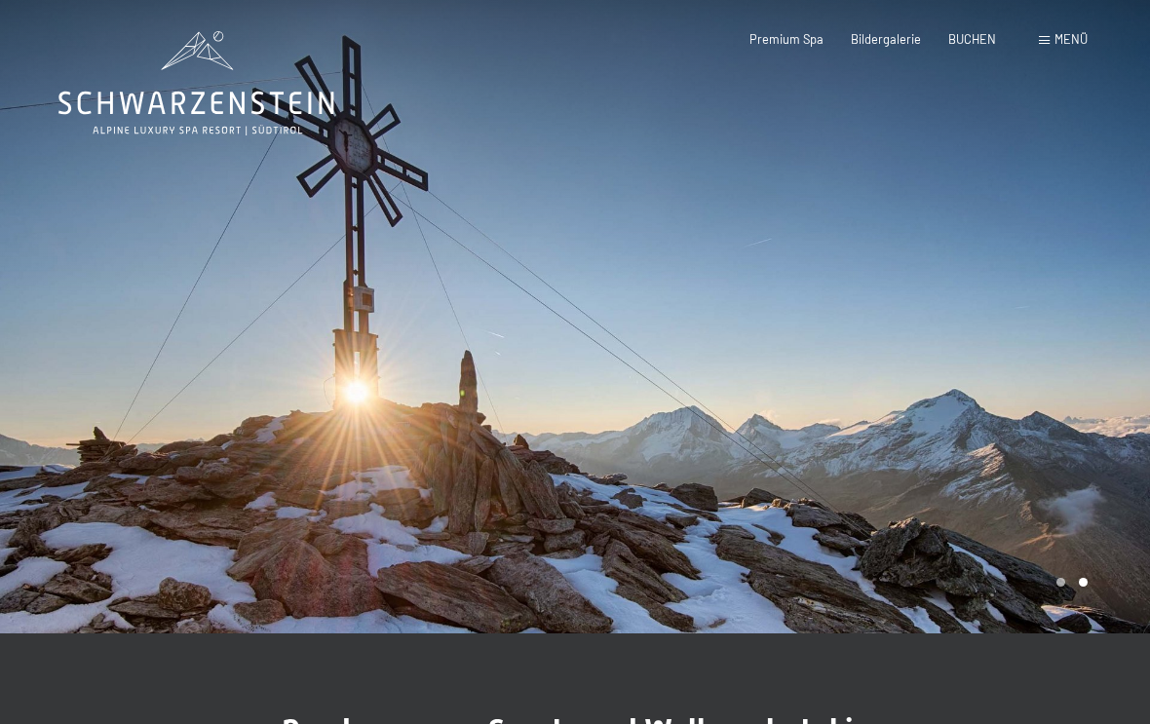
click at [1063, 393] on div at bounding box center [862, 317] width 575 height 634
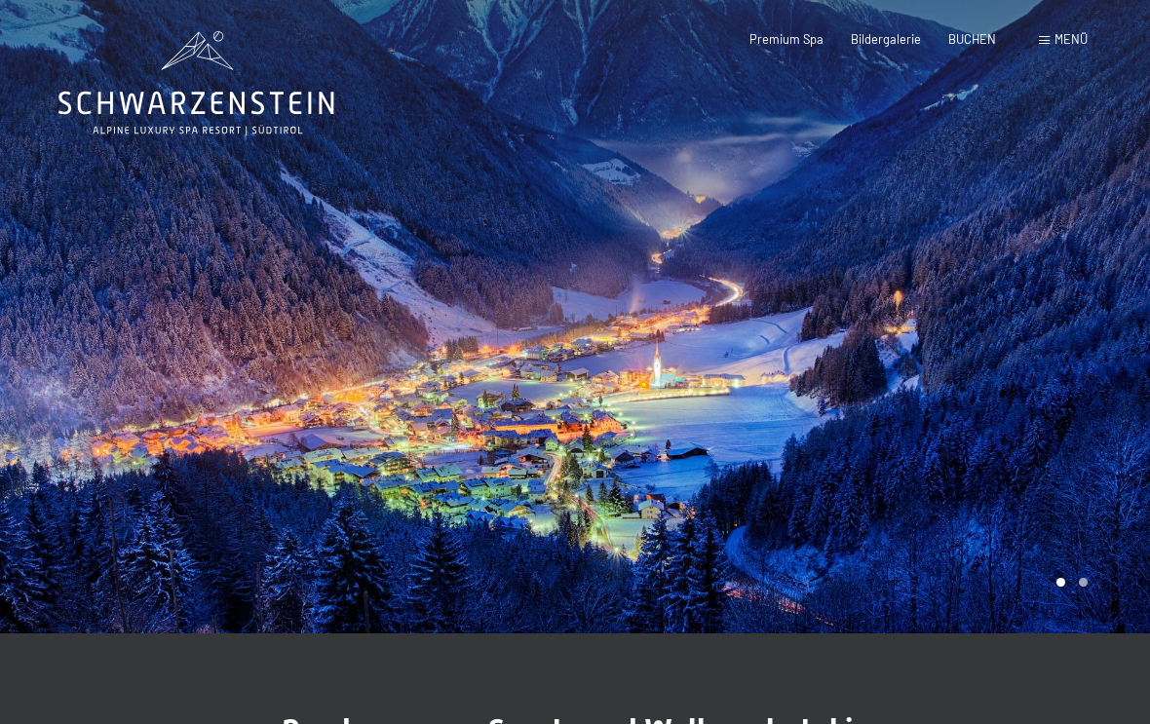
click at [194, 39] on icon at bounding box center [196, 83] width 276 height 104
